Goal: Find specific page/section: Find specific page/section

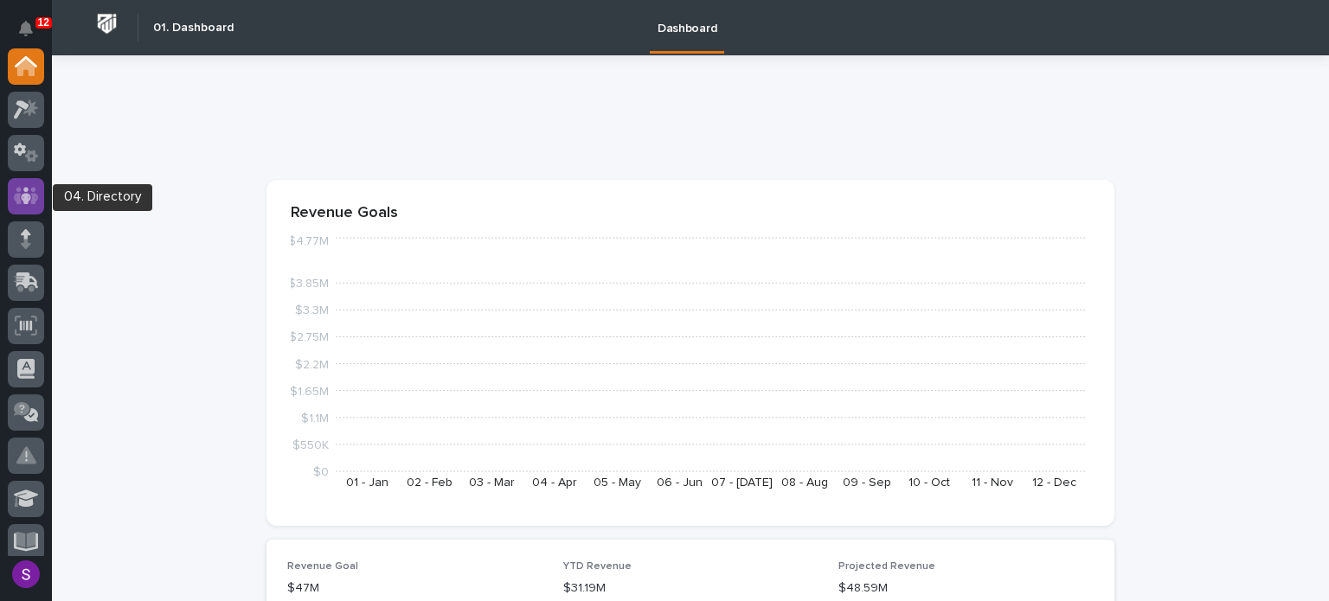
click at [26, 190] on icon at bounding box center [26, 195] width 10 height 17
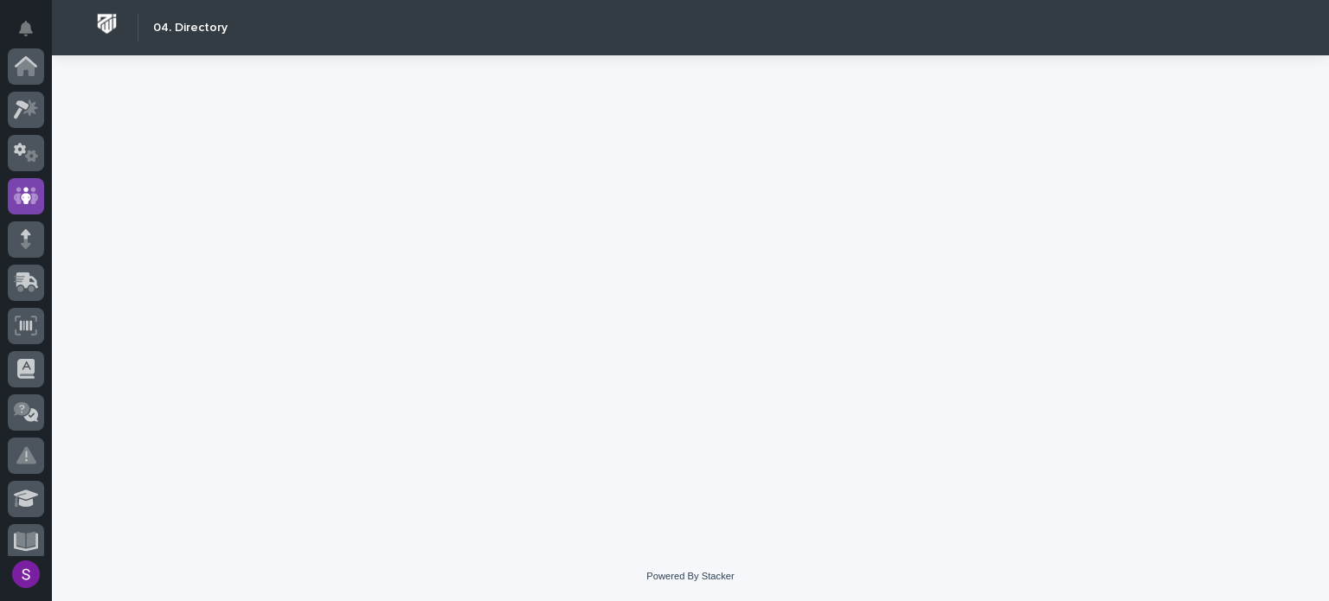
scroll to position [130, 0]
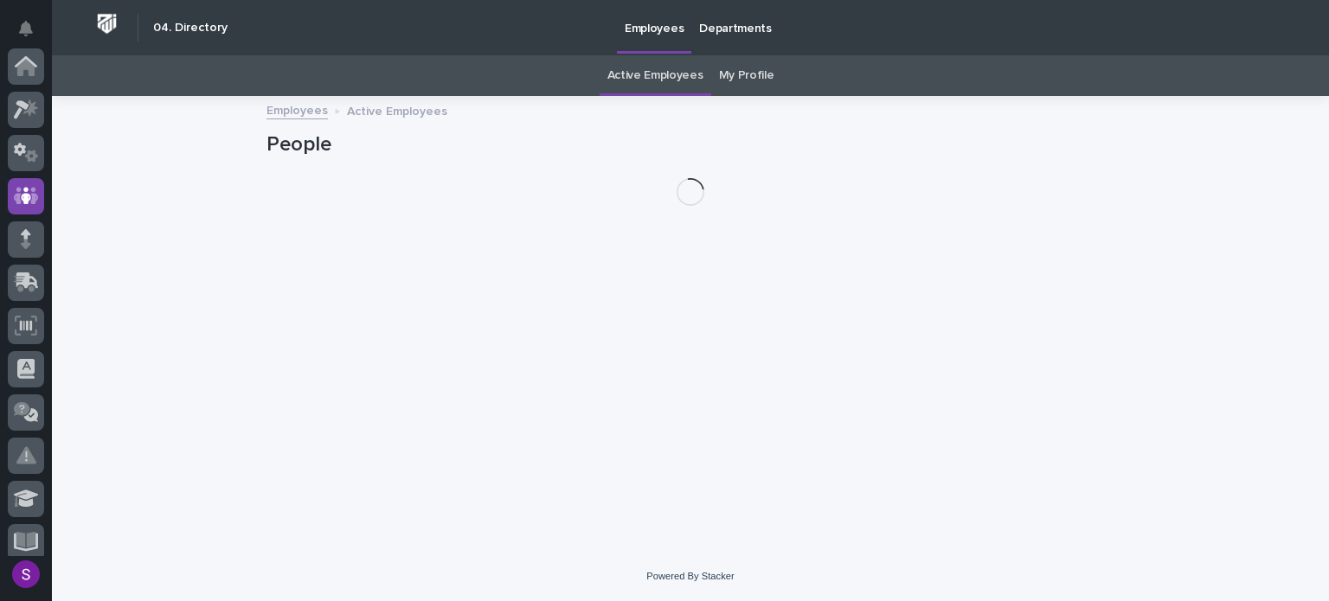
scroll to position [130, 0]
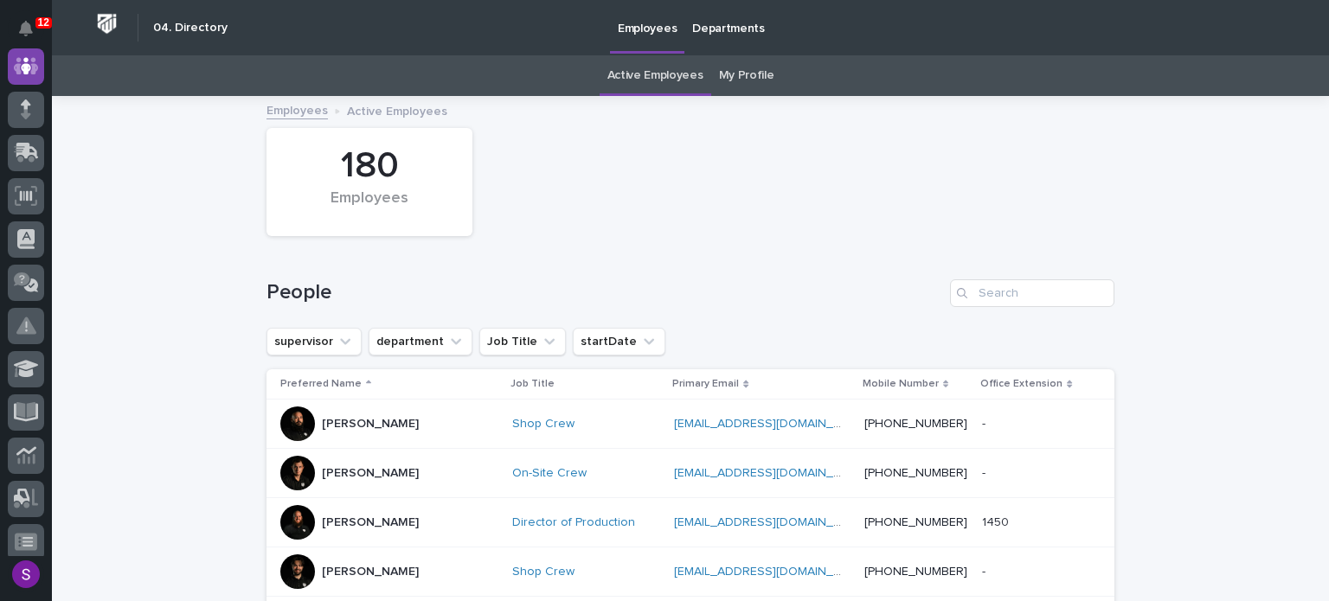
click at [730, 72] on link "My Profile" at bounding box center [746, 75] width 55 height 41
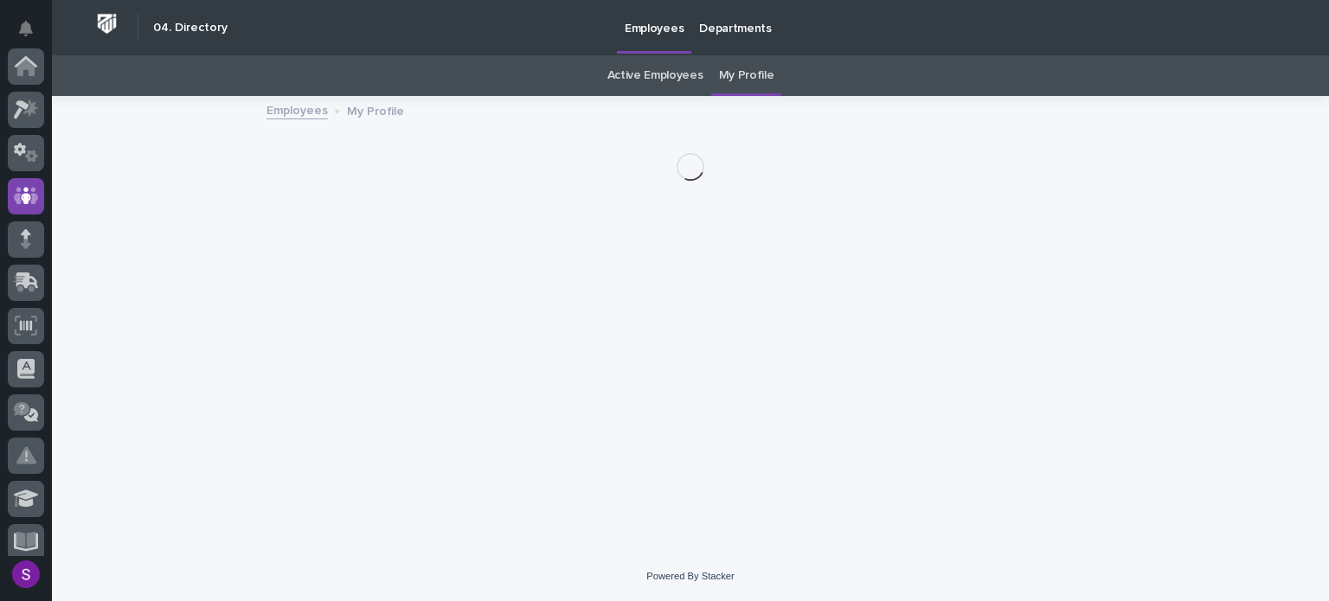
scroll to position [130, 0]
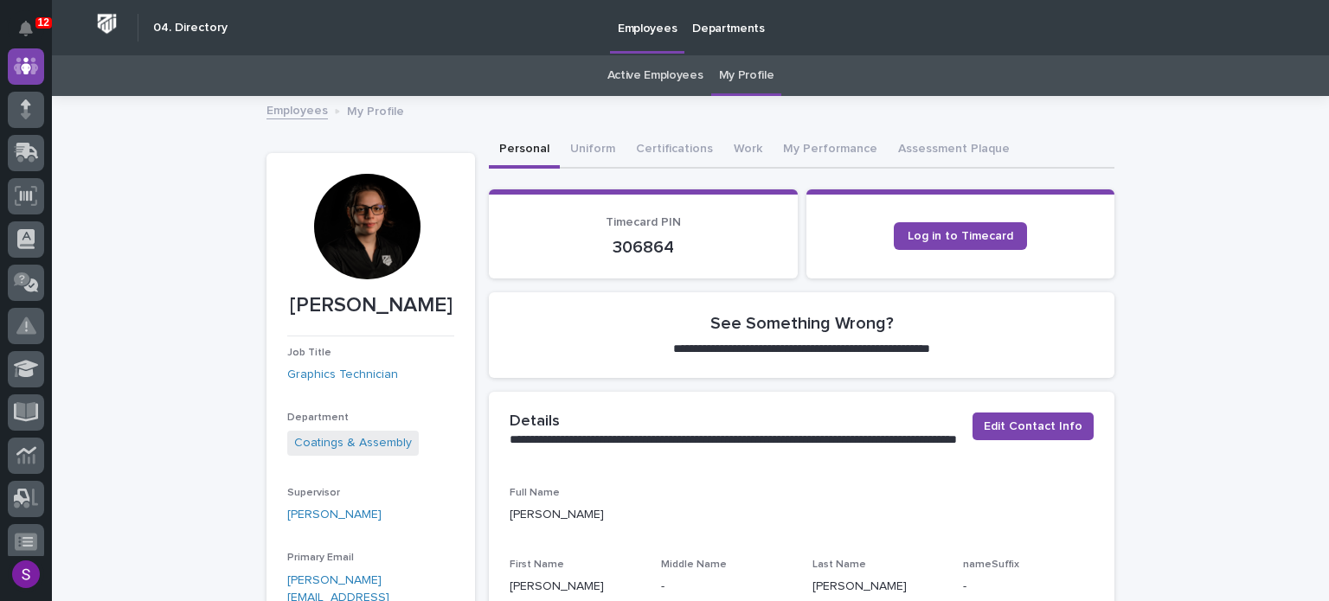
click at [371, 239] on div at bounding box center [367, 227] width 106 height 106
